Goal: Task Accomplishment & Management: Manage account settings

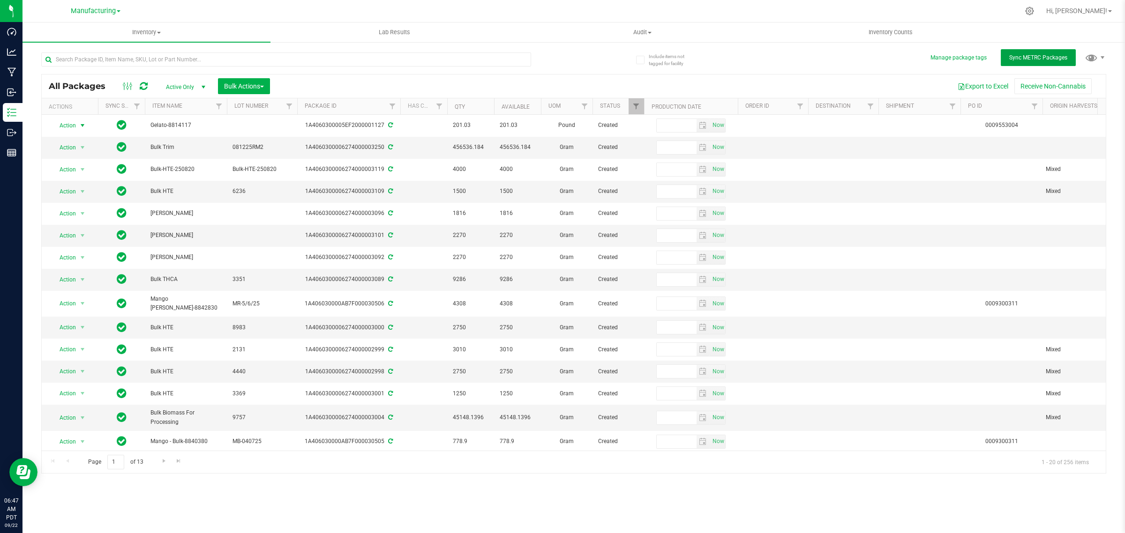
click at [1048, 56] on span "Sync METRC Packages" at bounding box center [1038, 57] width 58 height 7
click at [150, 60] on input "text" at bounding box center [286, 60] width 490 height 14
type input "3241"
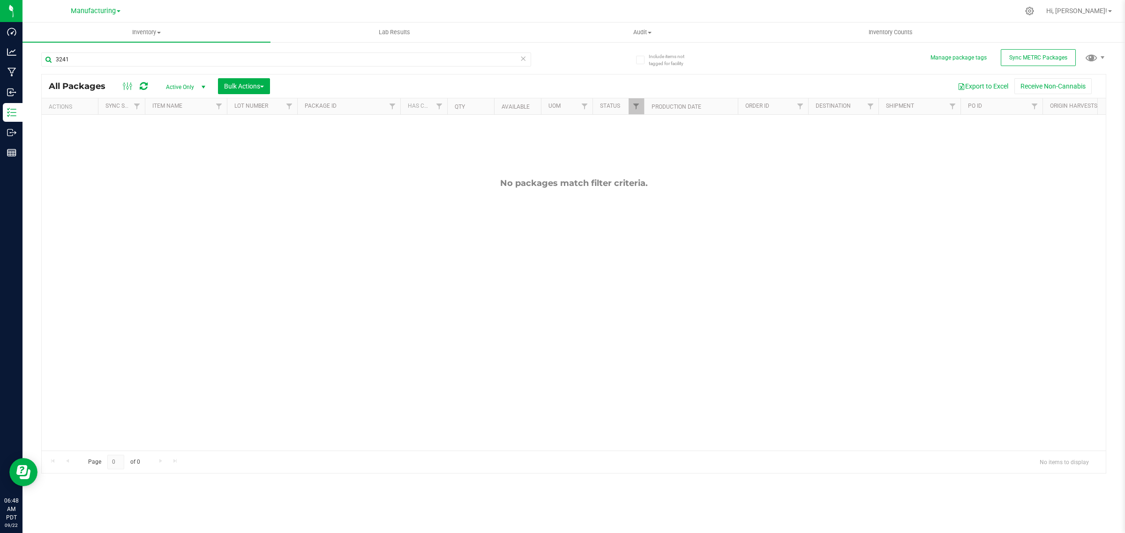
click at [524, 60] on icon at bounding box center [523, 58] width 7 height 11
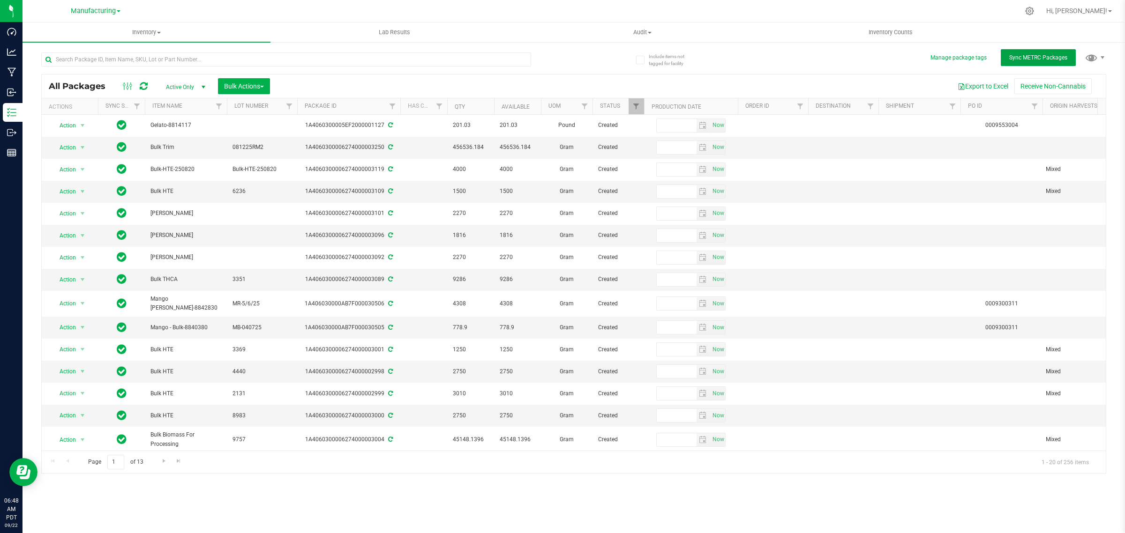
click at [1030, 54] on span "Sync METRC Packages" at bounding box center [1038, 57] width 58 height 7
click at [0, 0] on p "Dashboard" at bounding box center [0, 0] width 0 height 0
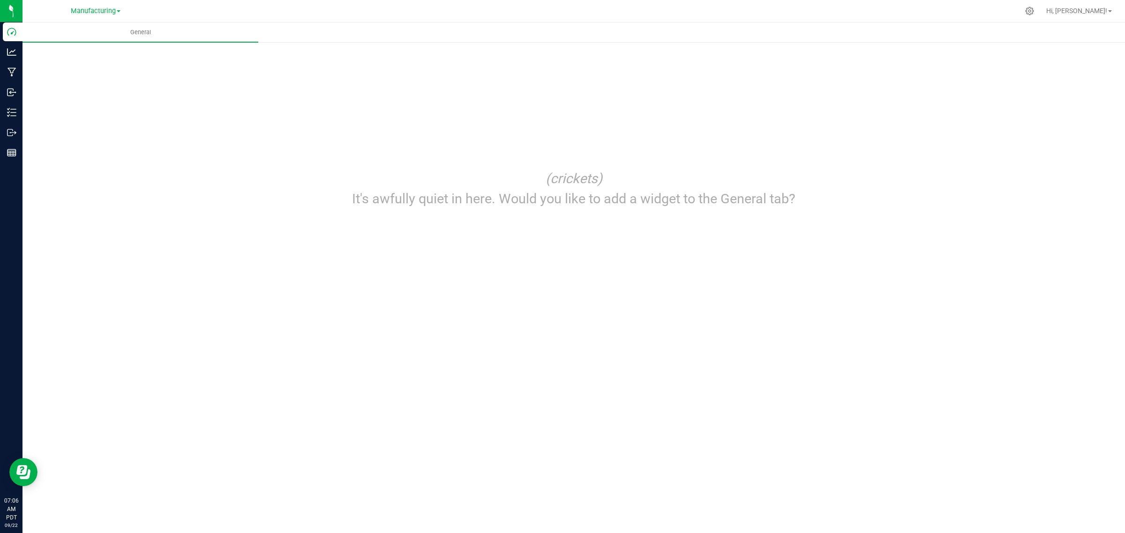
click at [1111, 12] on span at bounding box center [1110, 11] width 4 height 2
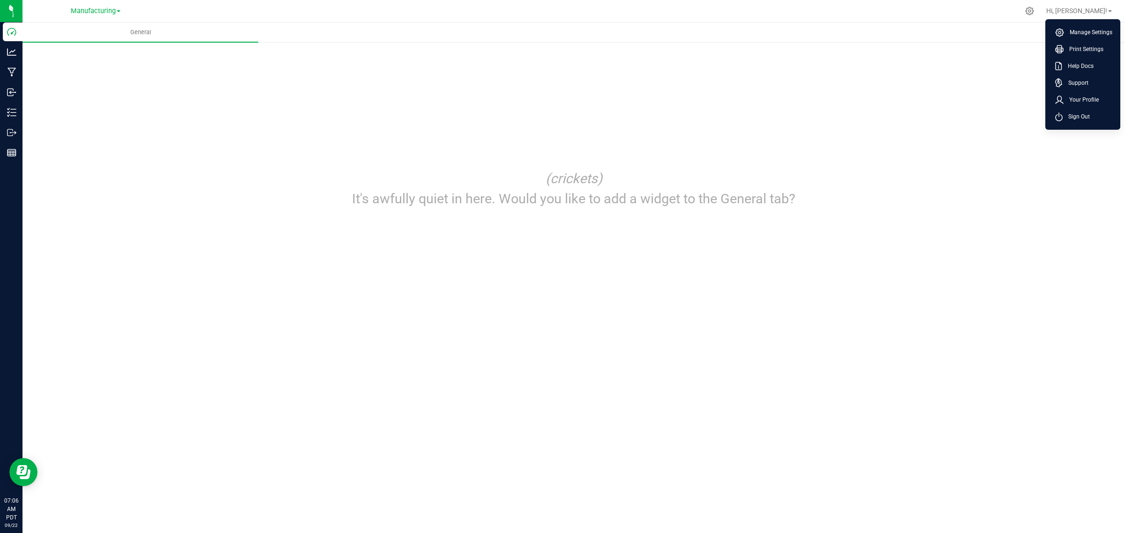
click at [1088, 31] on span "Manage Settings" at bounding box center [1088, 32] width 48 height 9
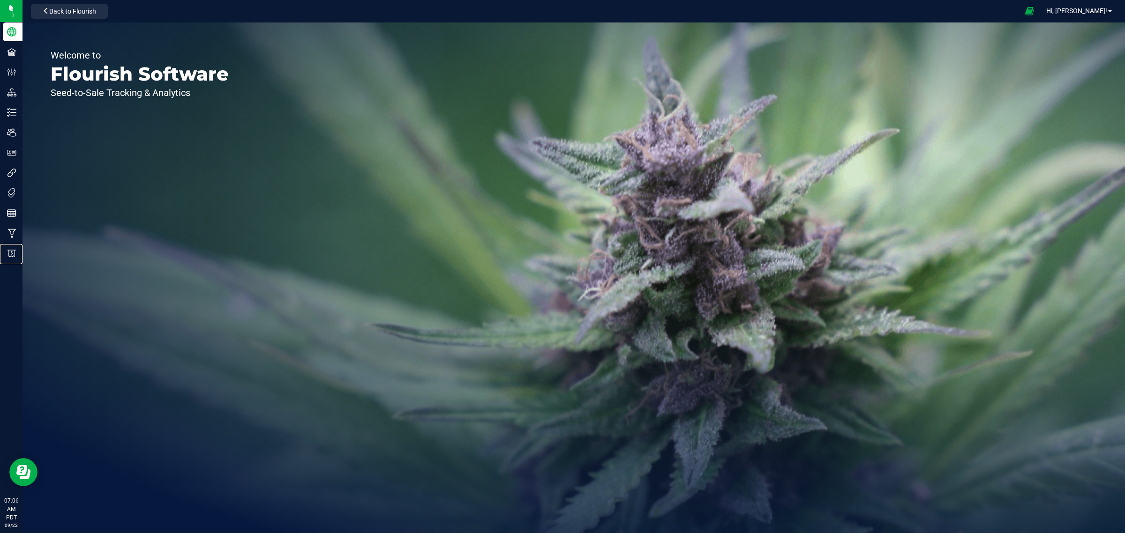
click at [10, 255] on icon at bounding box center [11, 253] width 9 height 9
click at [0, 0] on p "Billing" at bounding box center [0, 0] width 0 height 0
click at [8, 251] on icon at bounding box center [11, 253] width 9 height 9
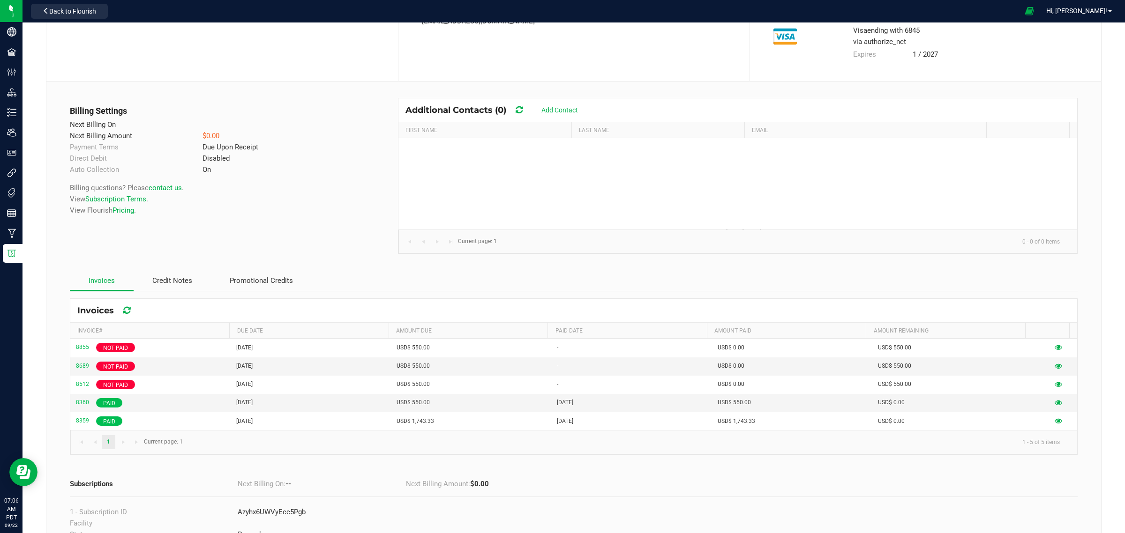
scroll to position [117, 0]
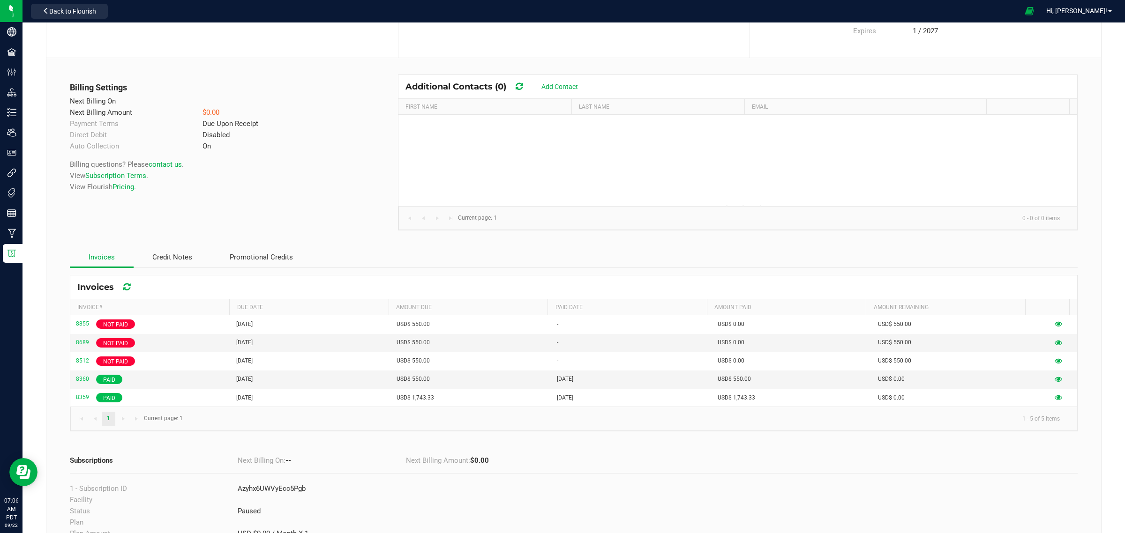
click at [1055, 361] on icon at bounding box center [1059, 361] width 8 height 8
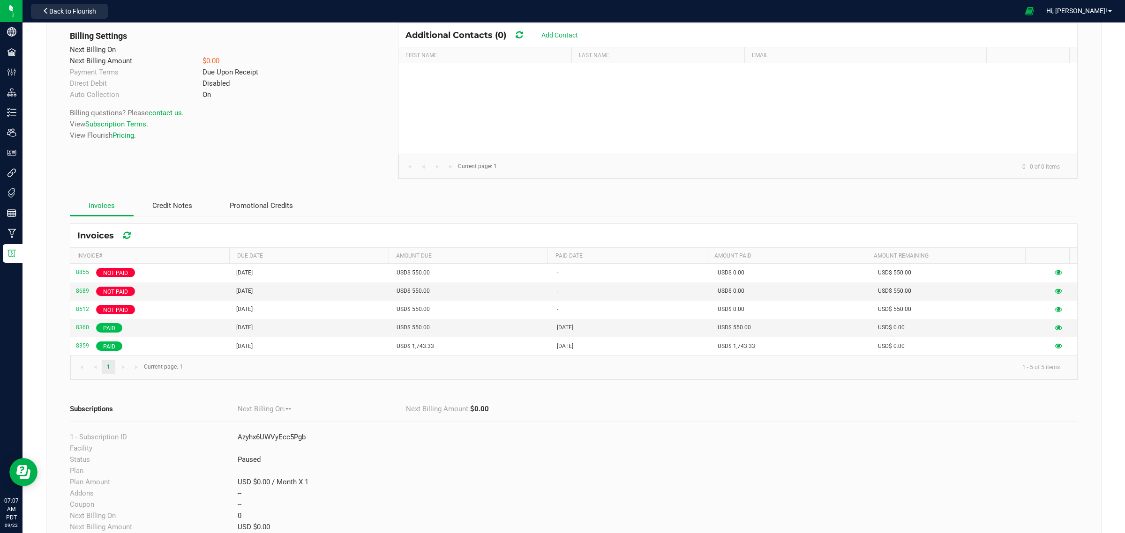
scroll to position [0, 0]
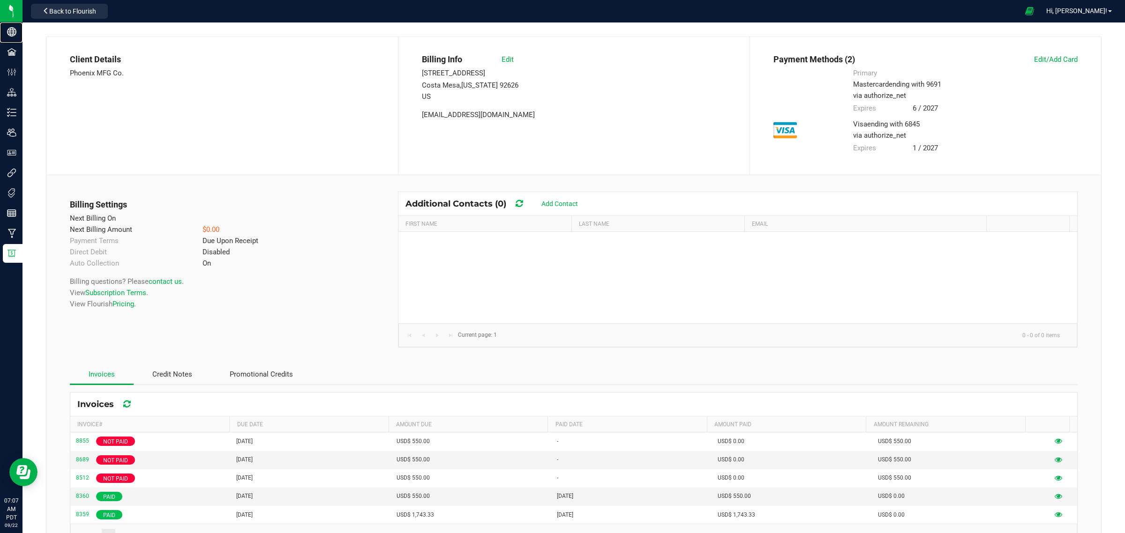
click at [8, 30] on circle at bounding box center [12, 32] width 8 height 8
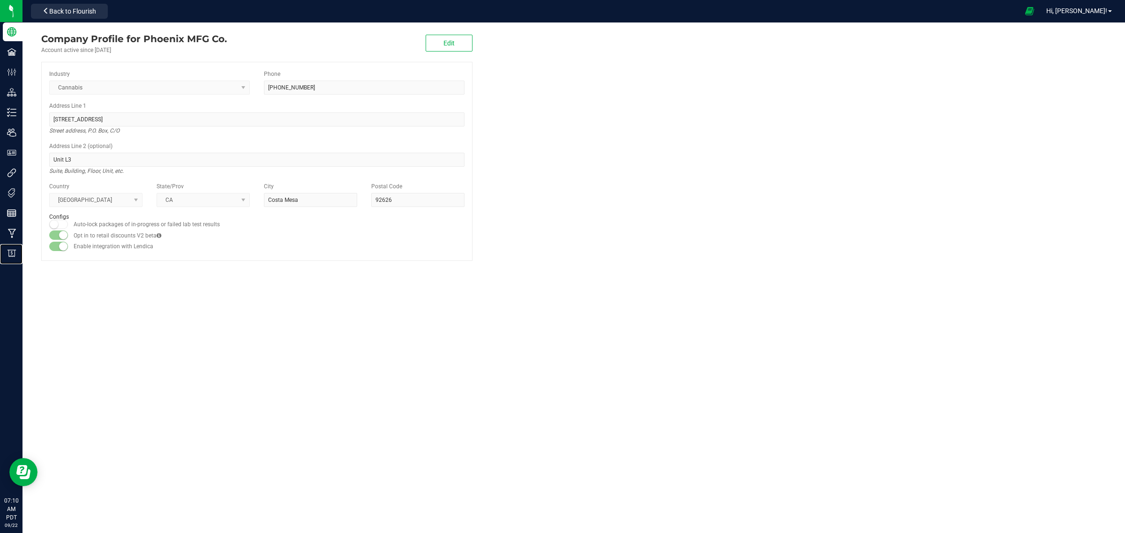
click at [0, 0] on p "Billing" at bounding box center [0, 0] width 0 height 0
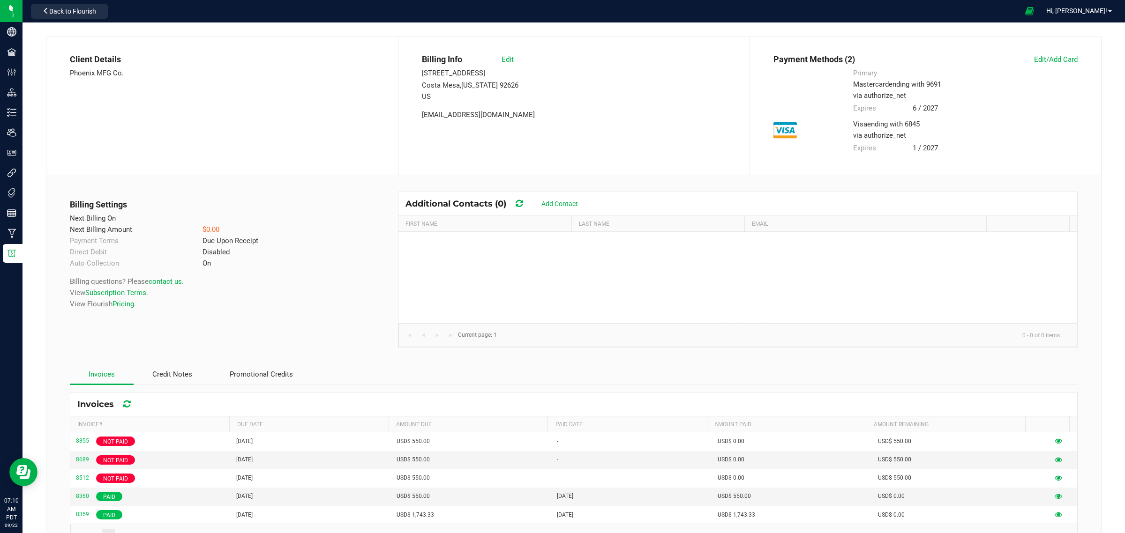
drag, startPoint x: 744, startPoint y: 118, endPoint x: 865, endPoint y: 92, distance: 123.6
click at [789, 102] on div "Payment Methods (2) Edit/Add Card Primary mastercard ending with 9691 via autho…" at bounding box center [926, 106] width 352 height 138
drag, startPoint x: 943, startPoint y: 52, endPoint x: 1067, endPoint y: 15, distance: 128.6
click at [1040, 15] on span at bounding box center [1029, 11] width 21 height 18
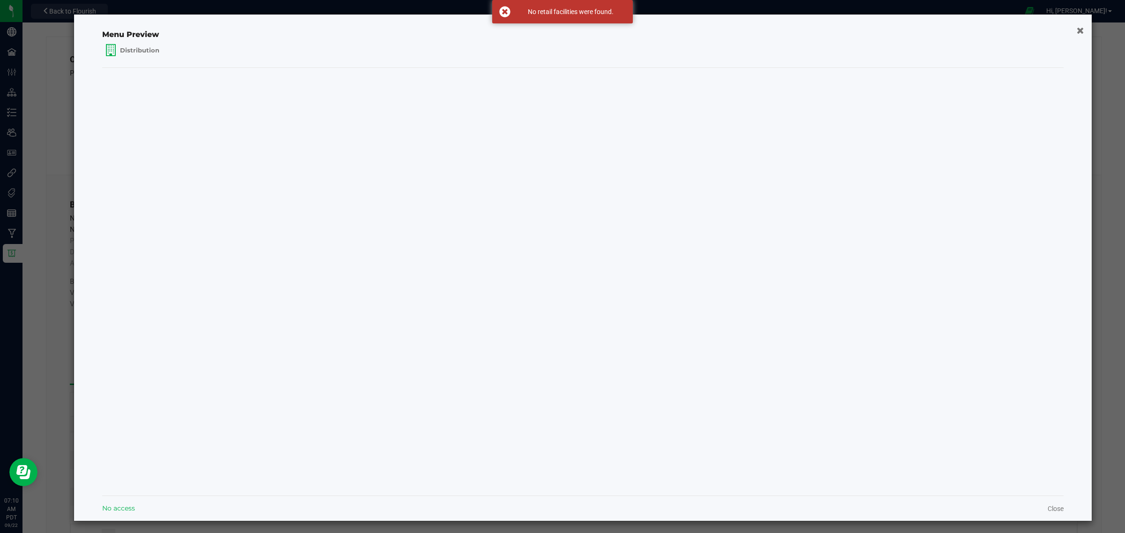
click at [1102, 8] on ngb-modal-window "Menu Preview Distribution No access Close" at bounding box center [566, 266] width 1132 height 533
click at [1118, 5] on ngb-modal-window "Menu Preview Distribution No access Close" at bounding box center [566, 266] width 1132 height 533
